Goal: Information Seeking & Learning: Check status

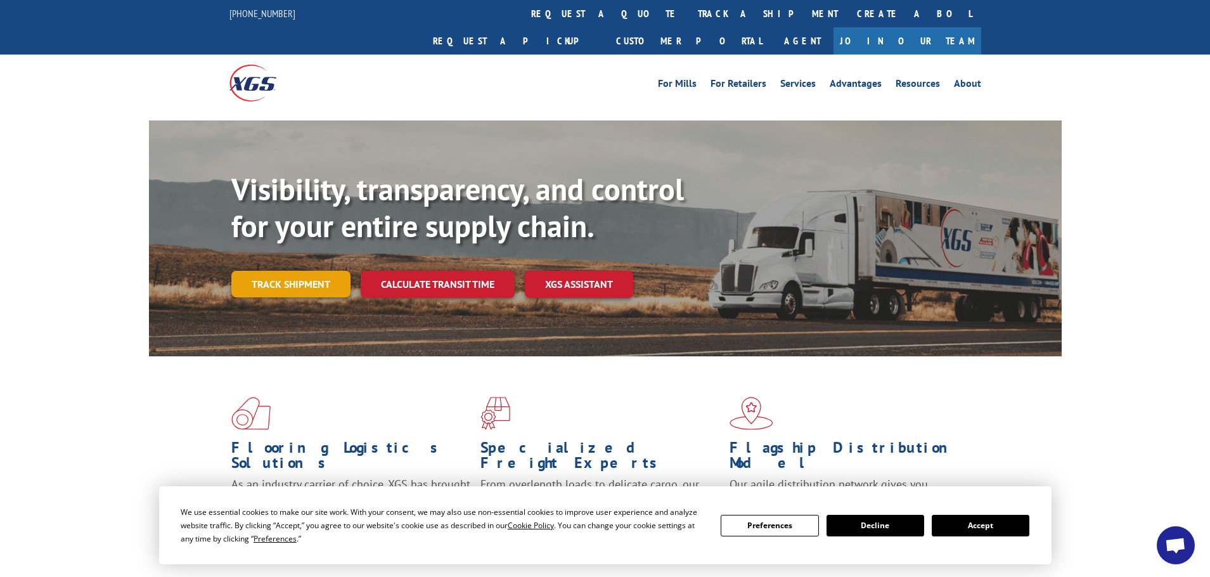
click at [279, 271] on link "Track shipment" at bounding box center [290, 284] width 119 height 27
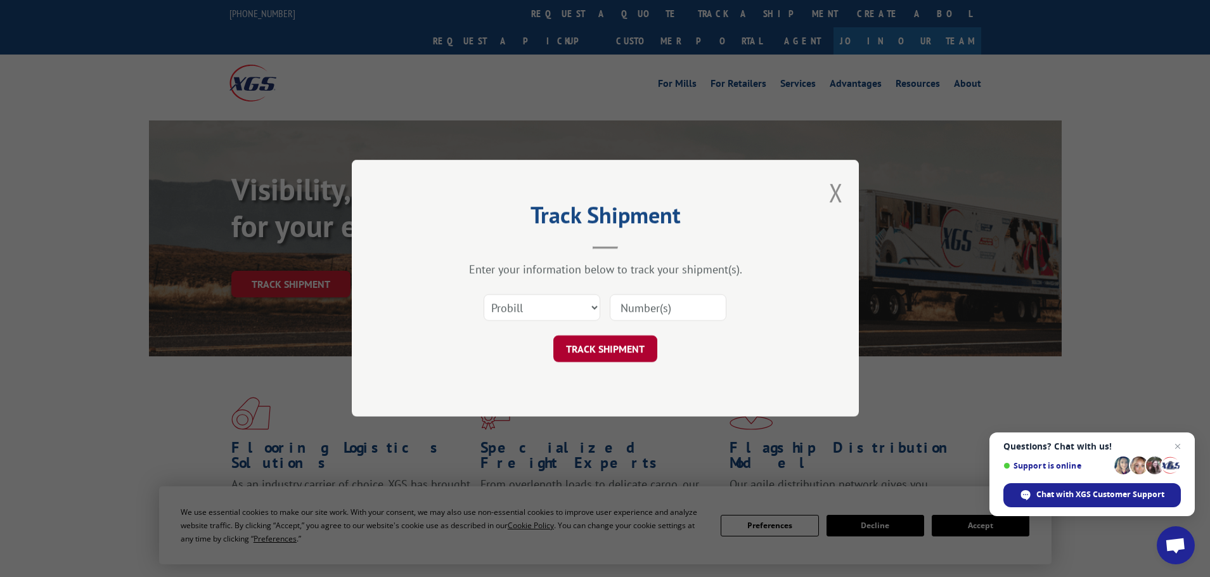
click at [597, 345] on button "TRACK SHIPMENT" at bounding box center [605, 349] width 104 height 27
click at [1181, 442] on span "Close chat" at bounding box center [1178, 447] width 16 height 16
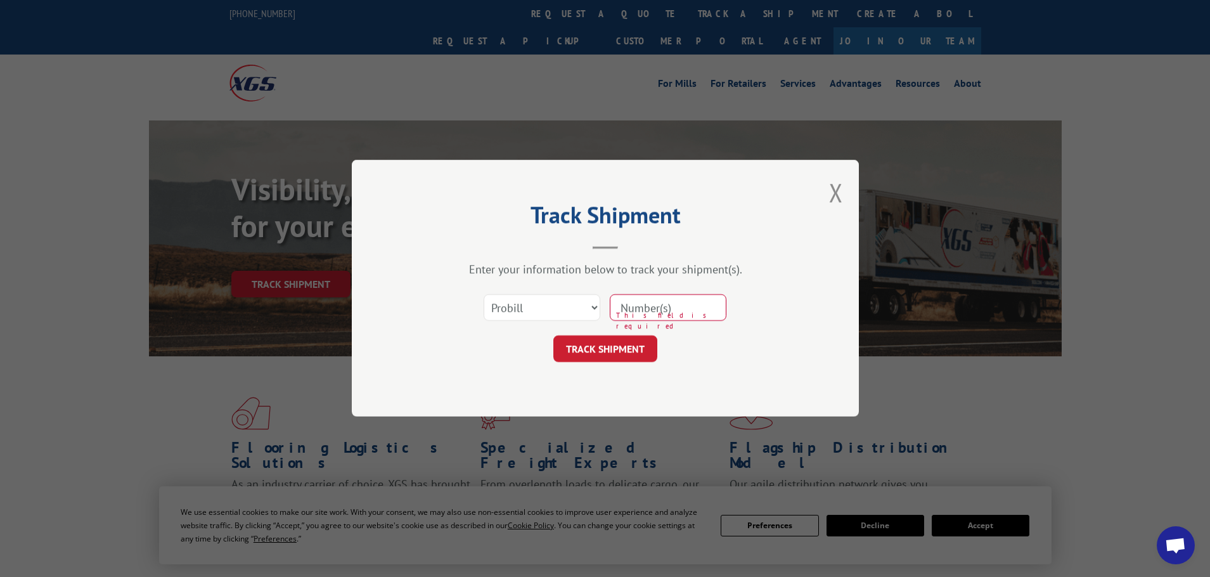
click at [993, 528] on div "Track Shipment Enter your information below to track your shipment(s). Select c…" at bounding box center [605, 288] width 1210 height 577
click at [834, 183] on button "Close modal" at bounding box center [836, 193] width 14 height 34
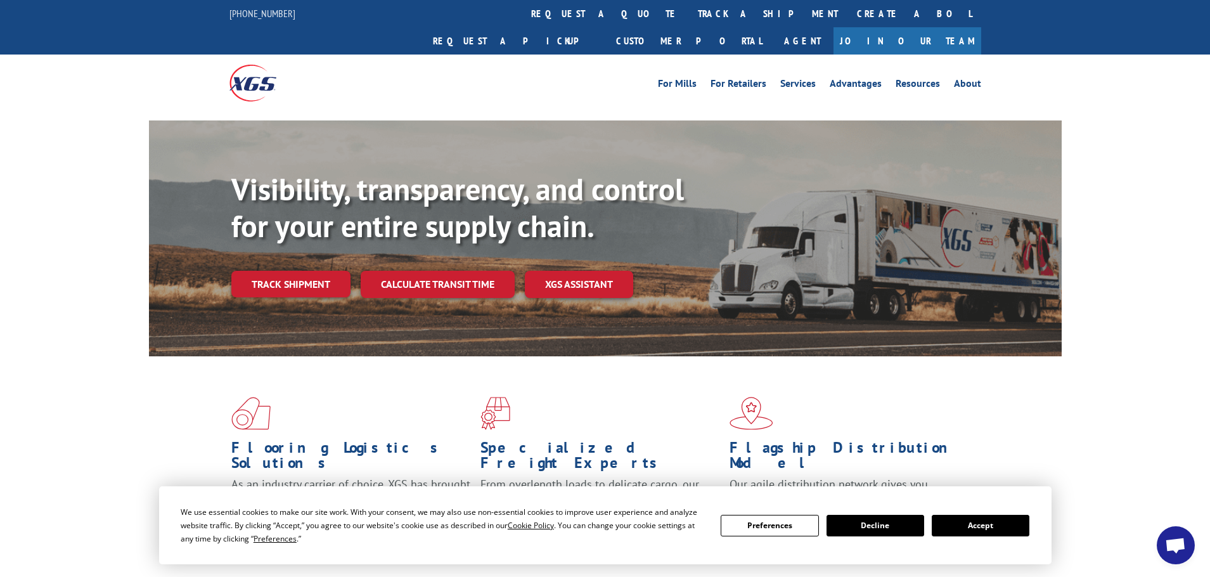
click at [978, 524] on button "Accept" at bounding box center [981, 526] width 98 height 22
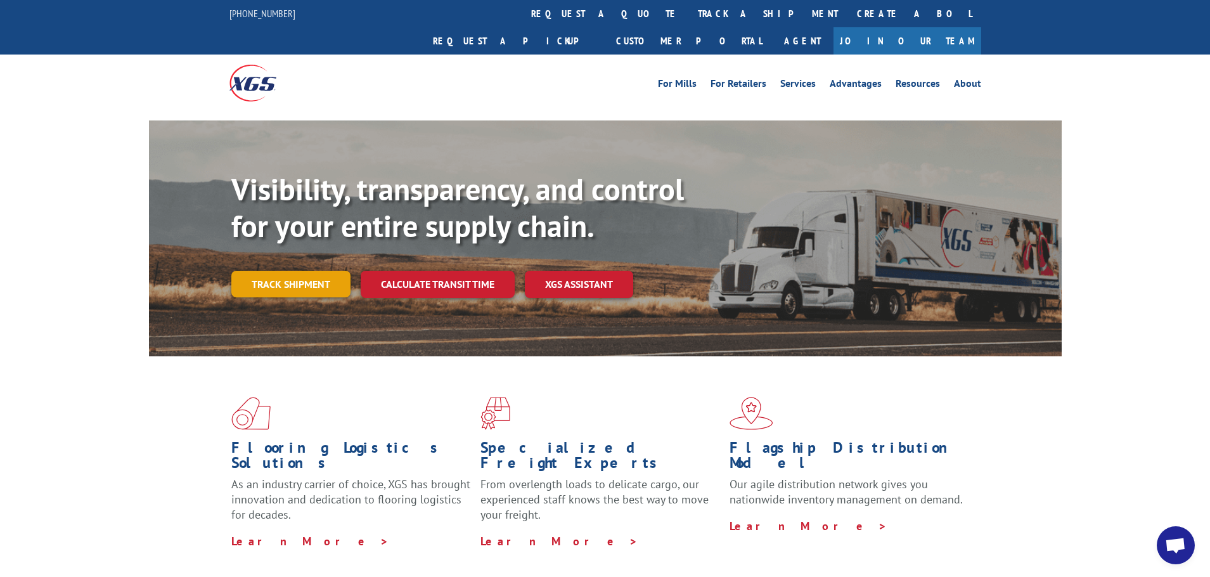
click at [295, 271] on link "Track shipment" at bounding box center [290, 284] width 119 height 27
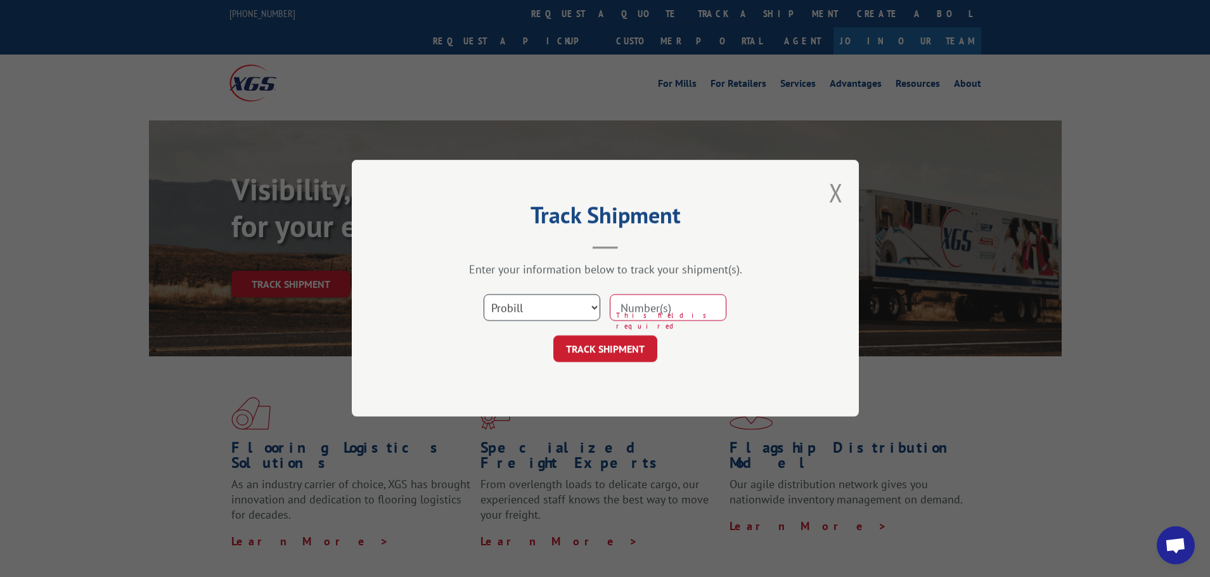
click at [509, 309] on select "Select category... Probill BOL PO" at bounding box center [542, 308] width 117 height 27
select select "po"
click at [484, 295] on select "Select category... Probill BOL PO" at bounding box center [542, 308] width 117 height 27
paste input "57513051"
type input "57513051"
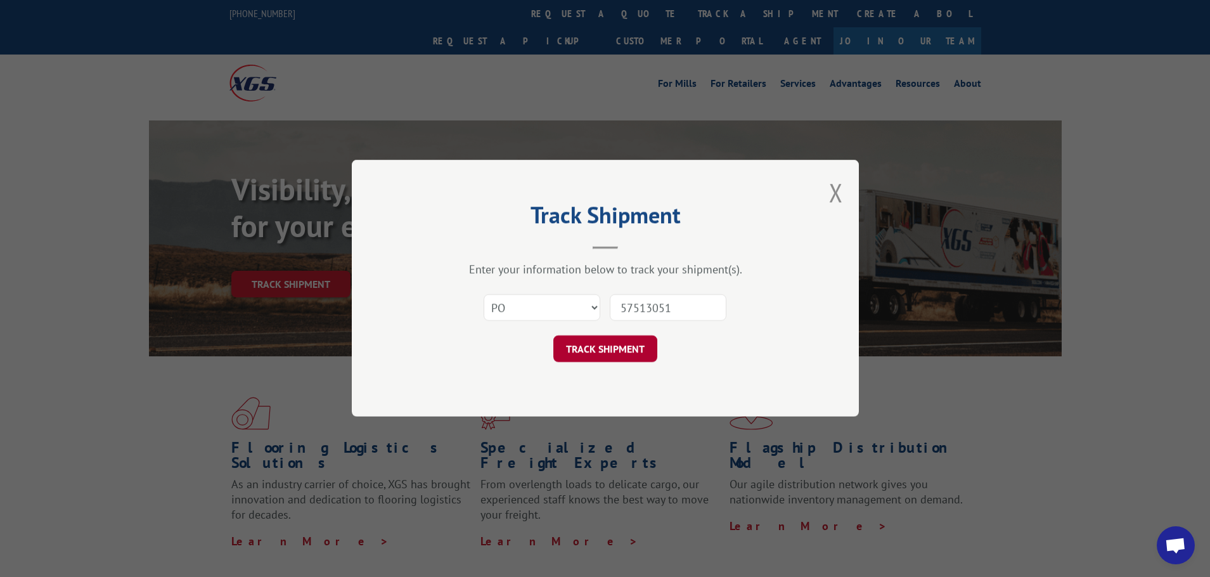
click at [599, 357] on button "TRACK SHIPMENT" at bounding box center [605, 349] width 104 height 27
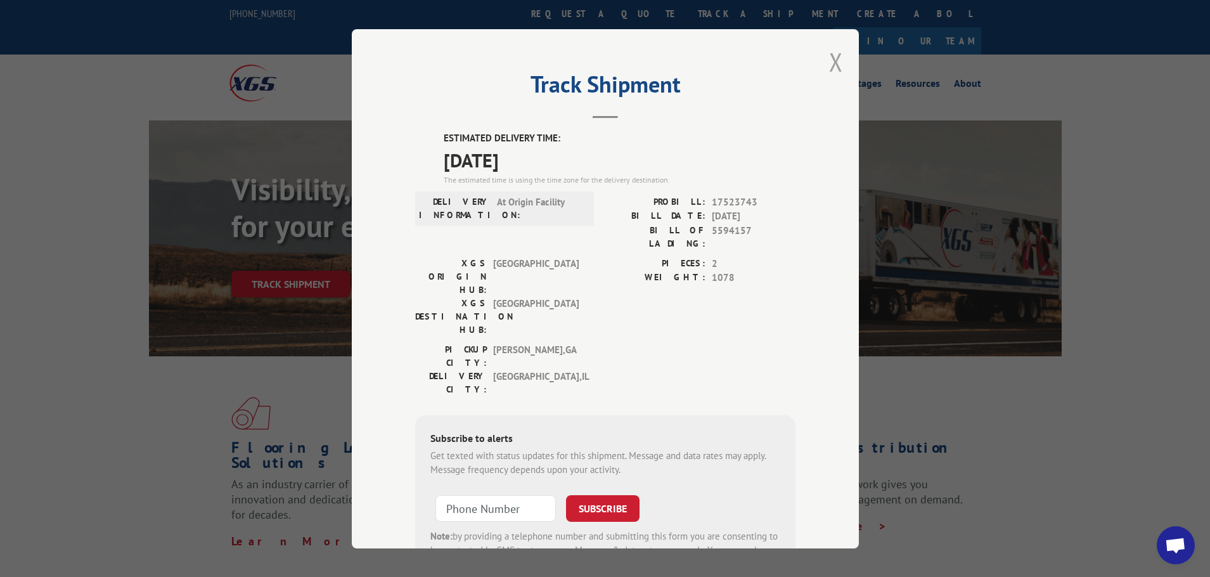
click at [834, 59] on button "Close modal" at bounding box center [836, 62] width 14 height 34
